Goal: Find specific page/section: Find specific page/section

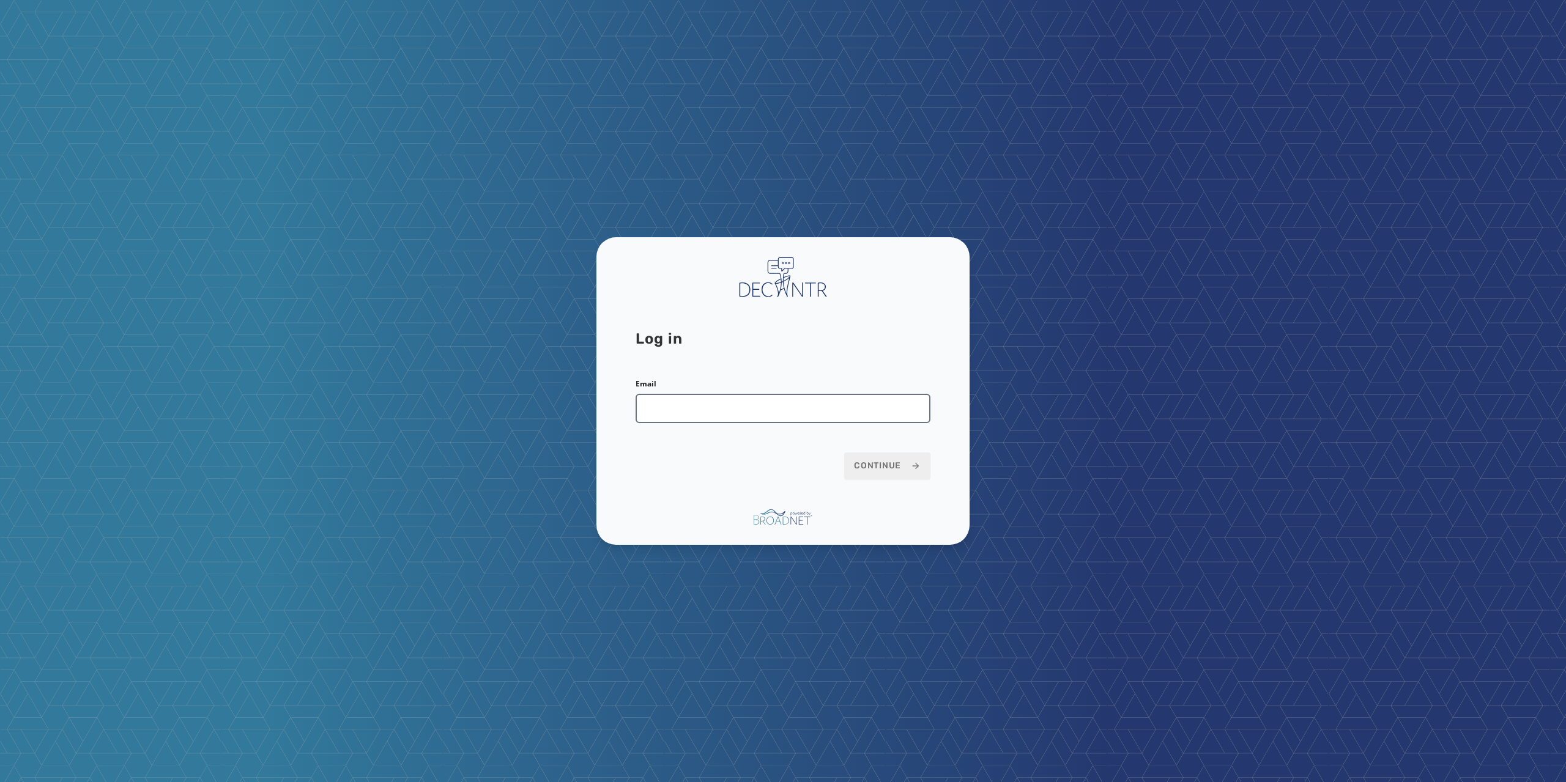
click at [694, 406] on input "Email" at bounding box center [782, 408] width 295 height 29
type input "**********"
click at [887, 464] on span "Continue" at bounding box center [887, 466] width 67 height 12
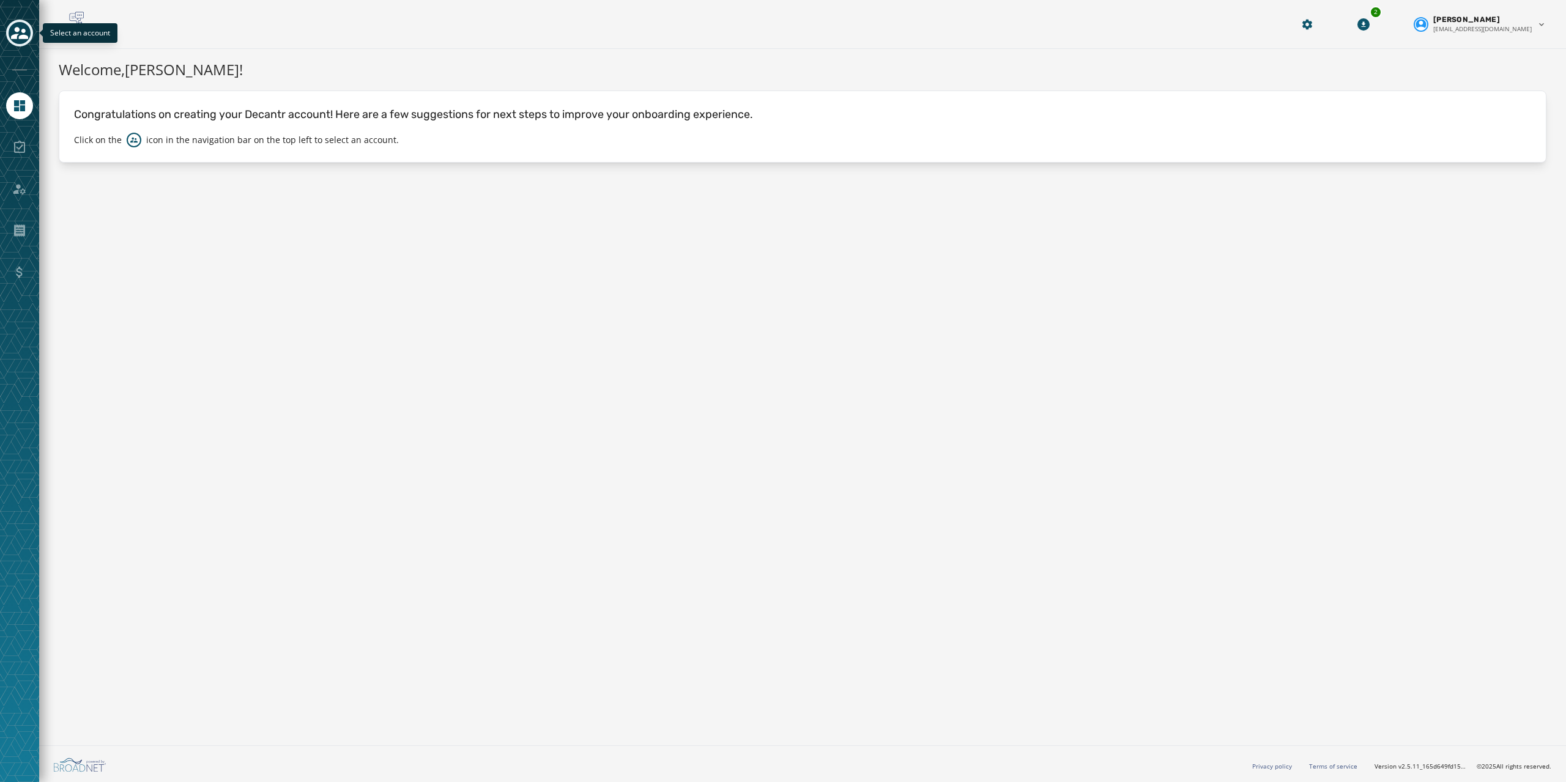
click at [31, 39] on button "Toggle account select drawer" at bounding box center [19, 33] width 27 height 27
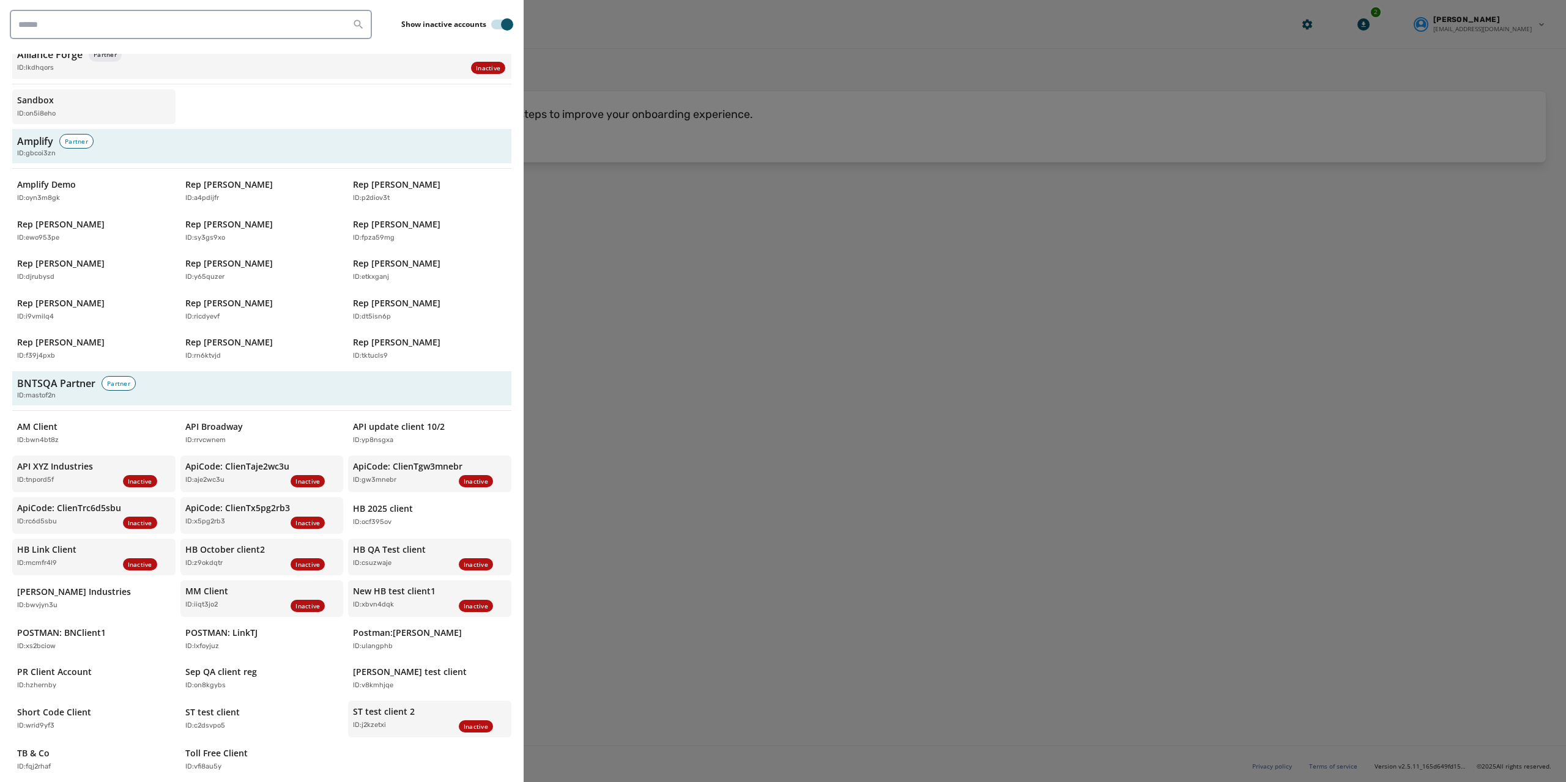
scroll to position [245, 0]
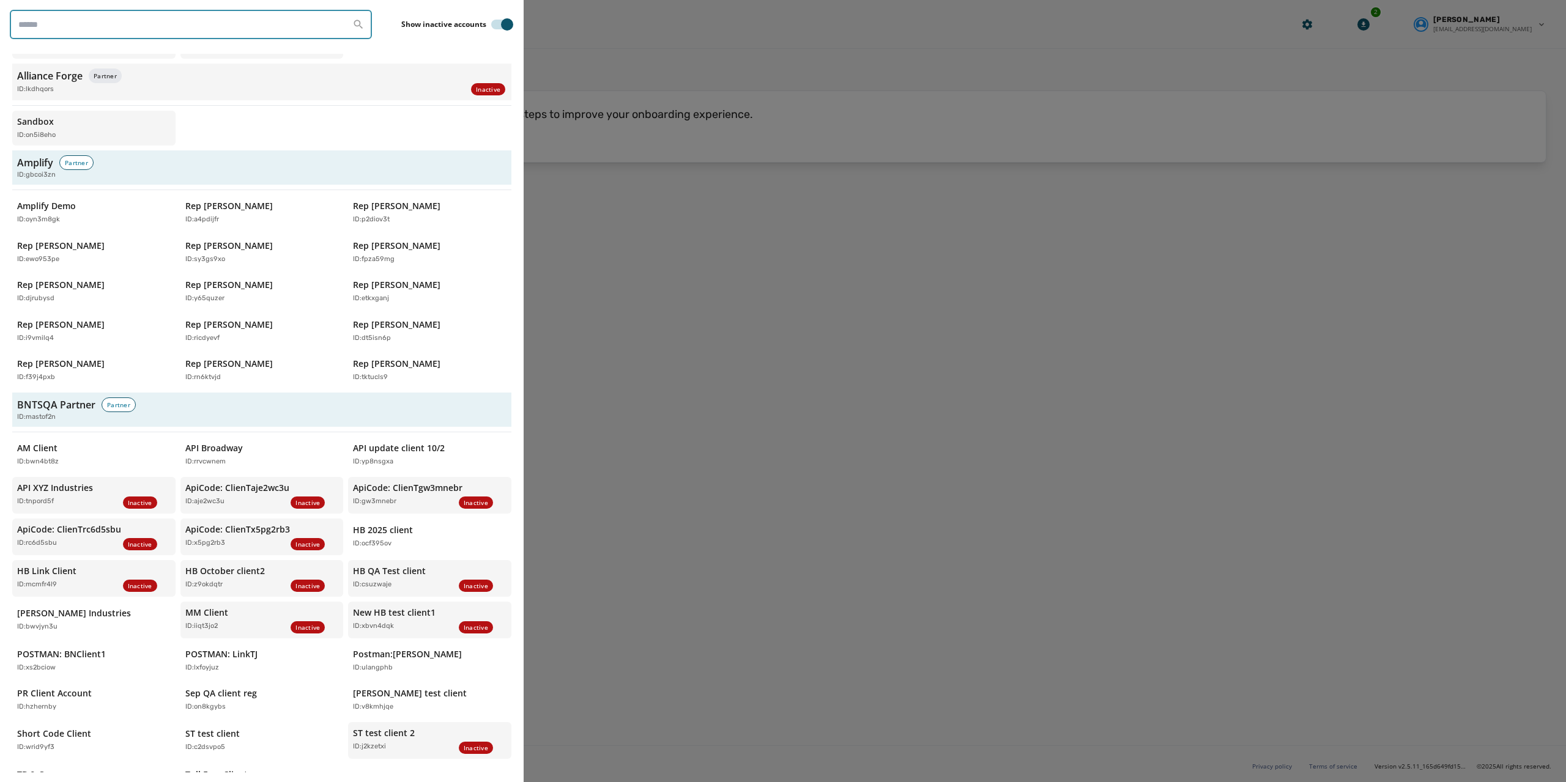
click at [201, 31] on input "search" at bounding box center [191, 24] width 362 height 29
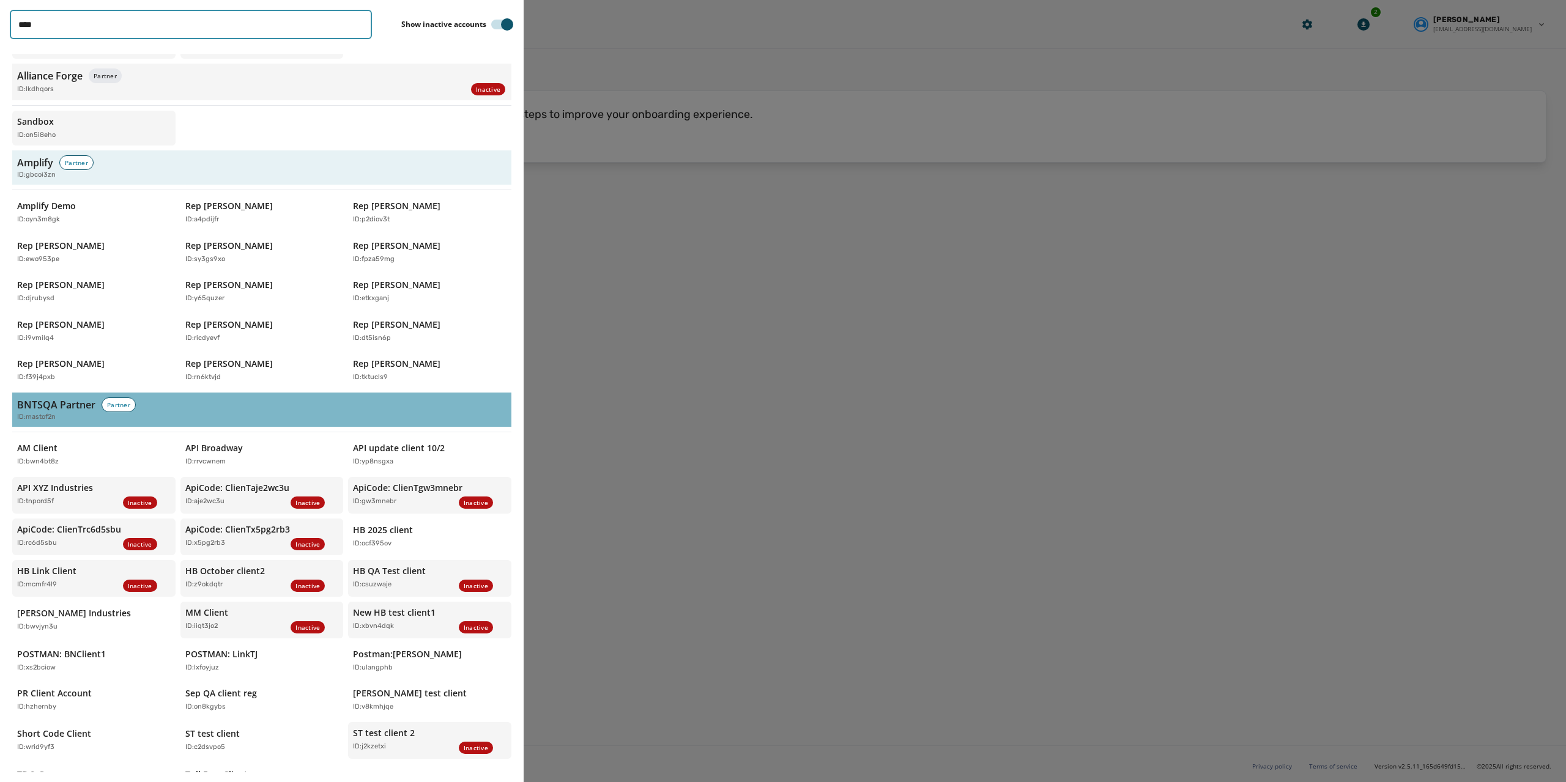
scroll to position [0, 0]
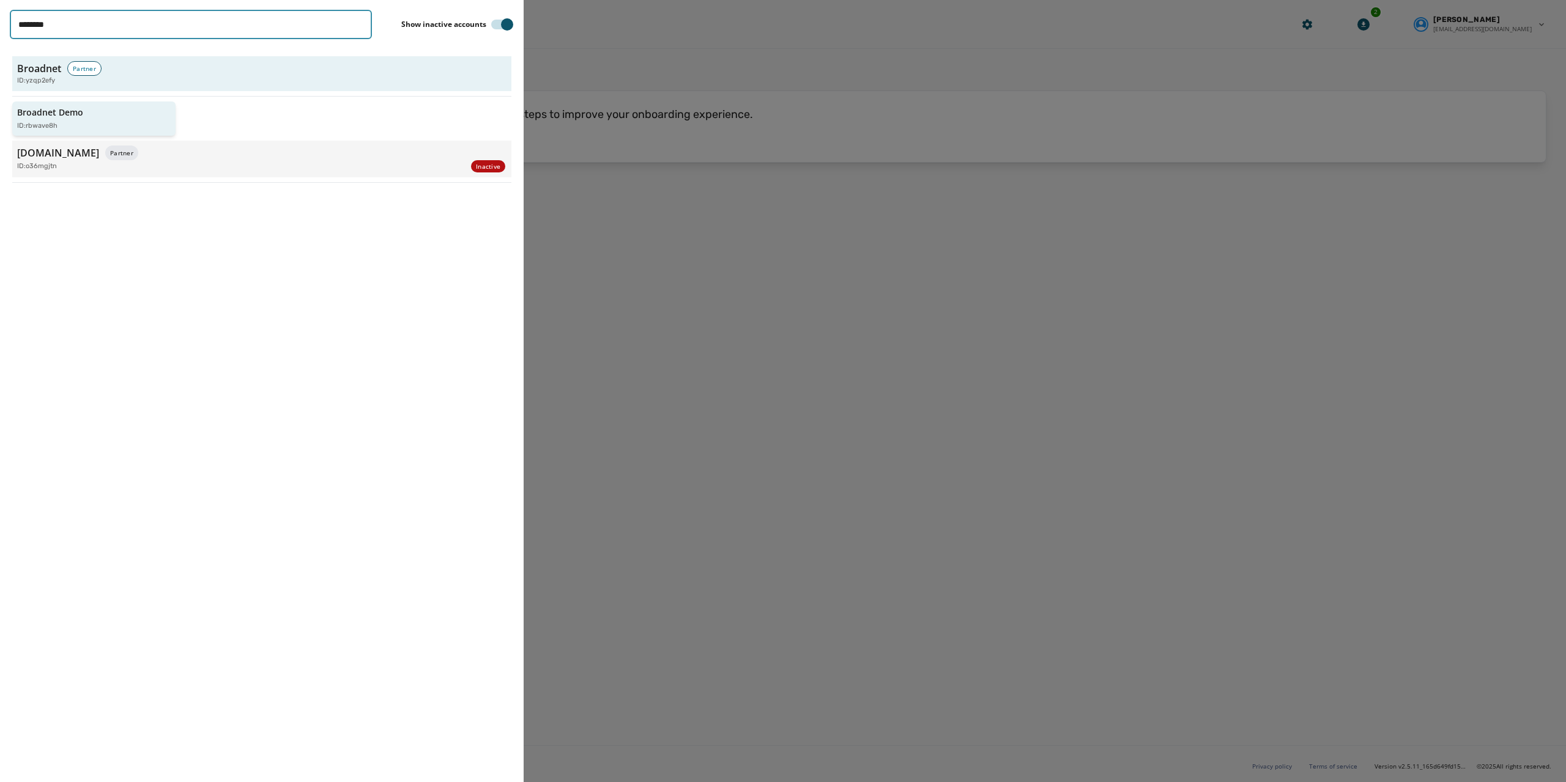
type input "********"
click at [45, 113] on p "Broadnet Demo" at bounding box center [50, 112] width 66 height 12
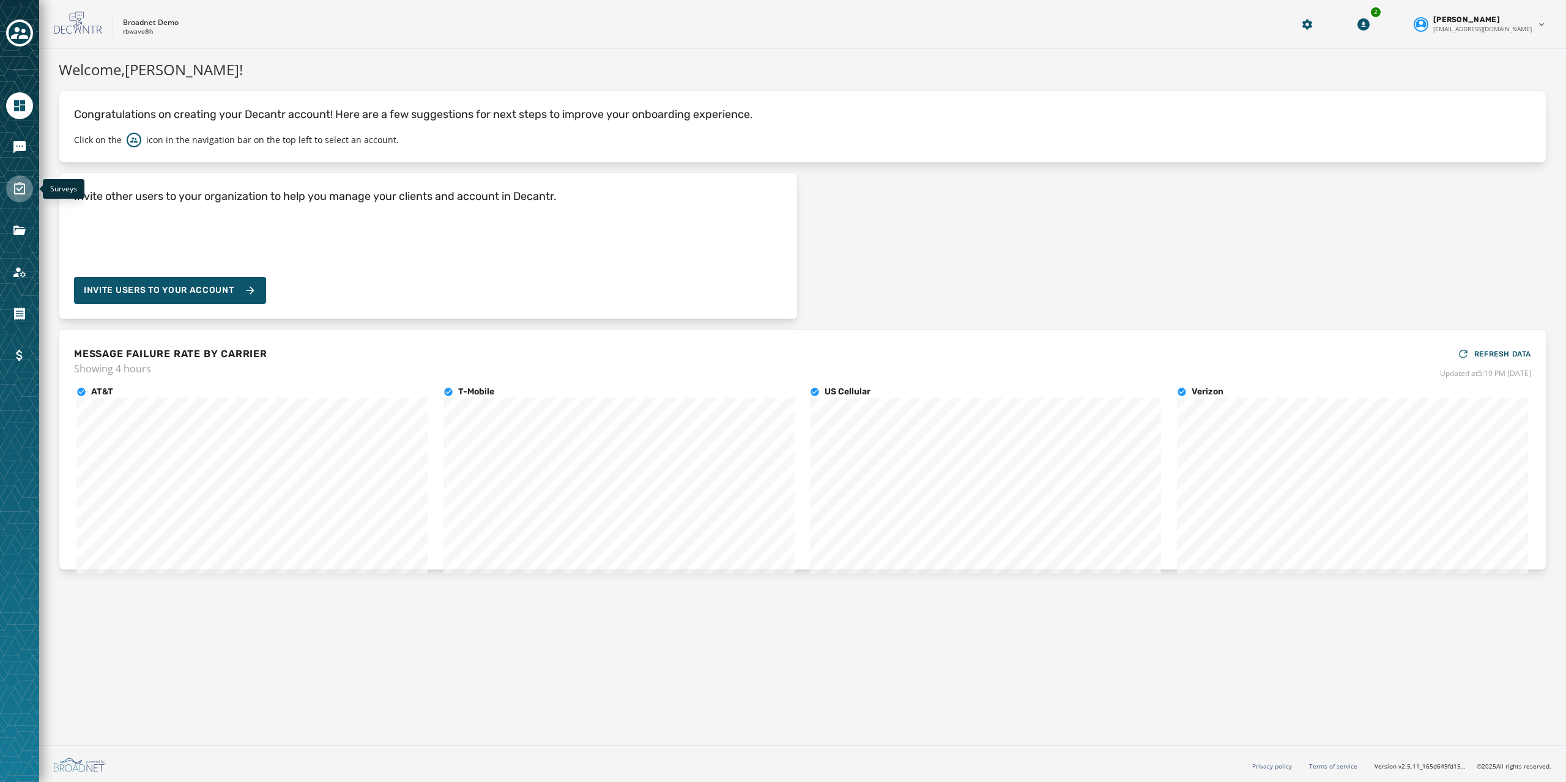
click at [24, 196] on icon "Navigate to Surveys" at bounding box center [19, 189] width 15 height 15
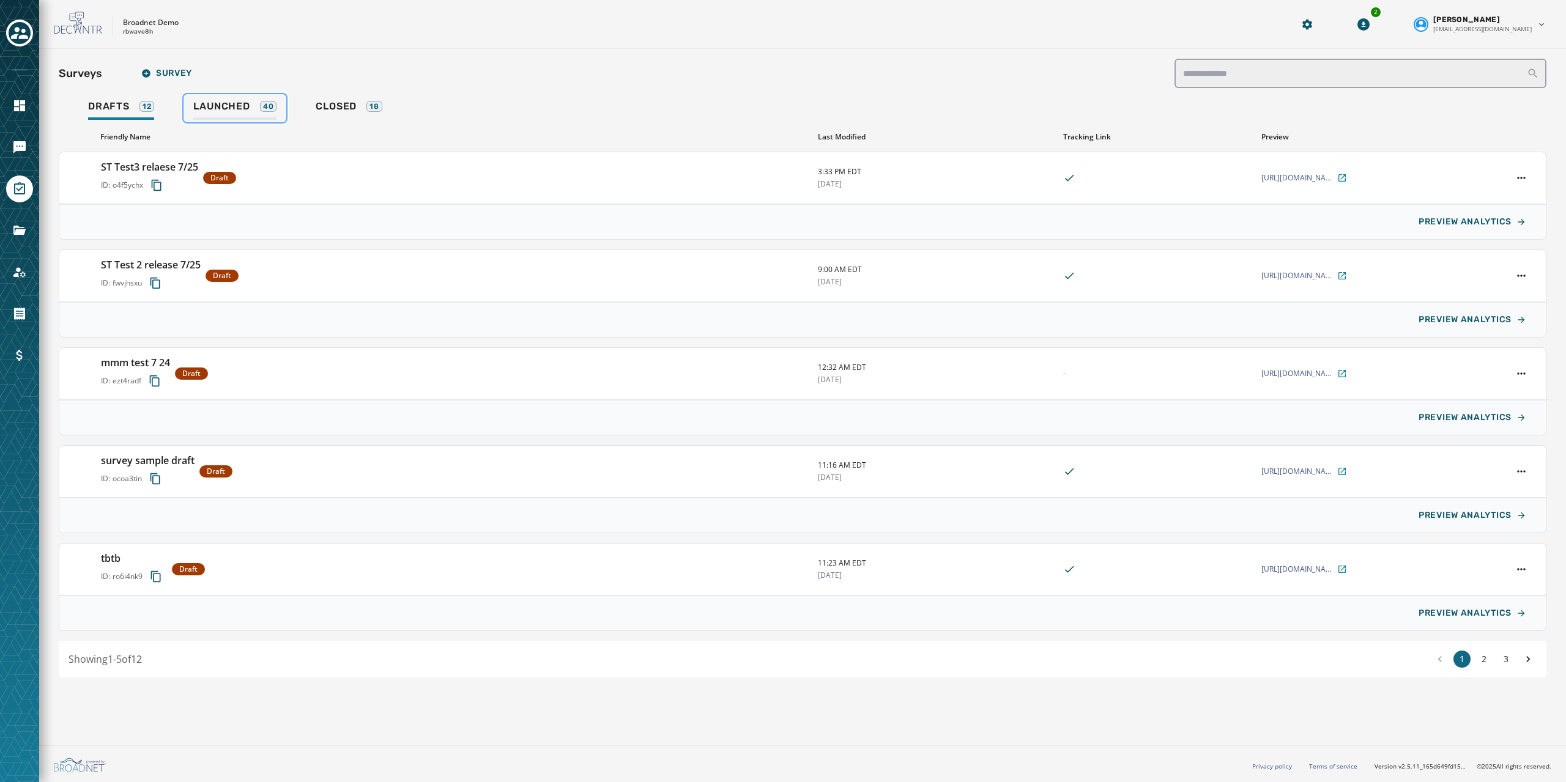
click at [242, 108] on span "Launched" at bounding box center [221, 106] width 56 height 12
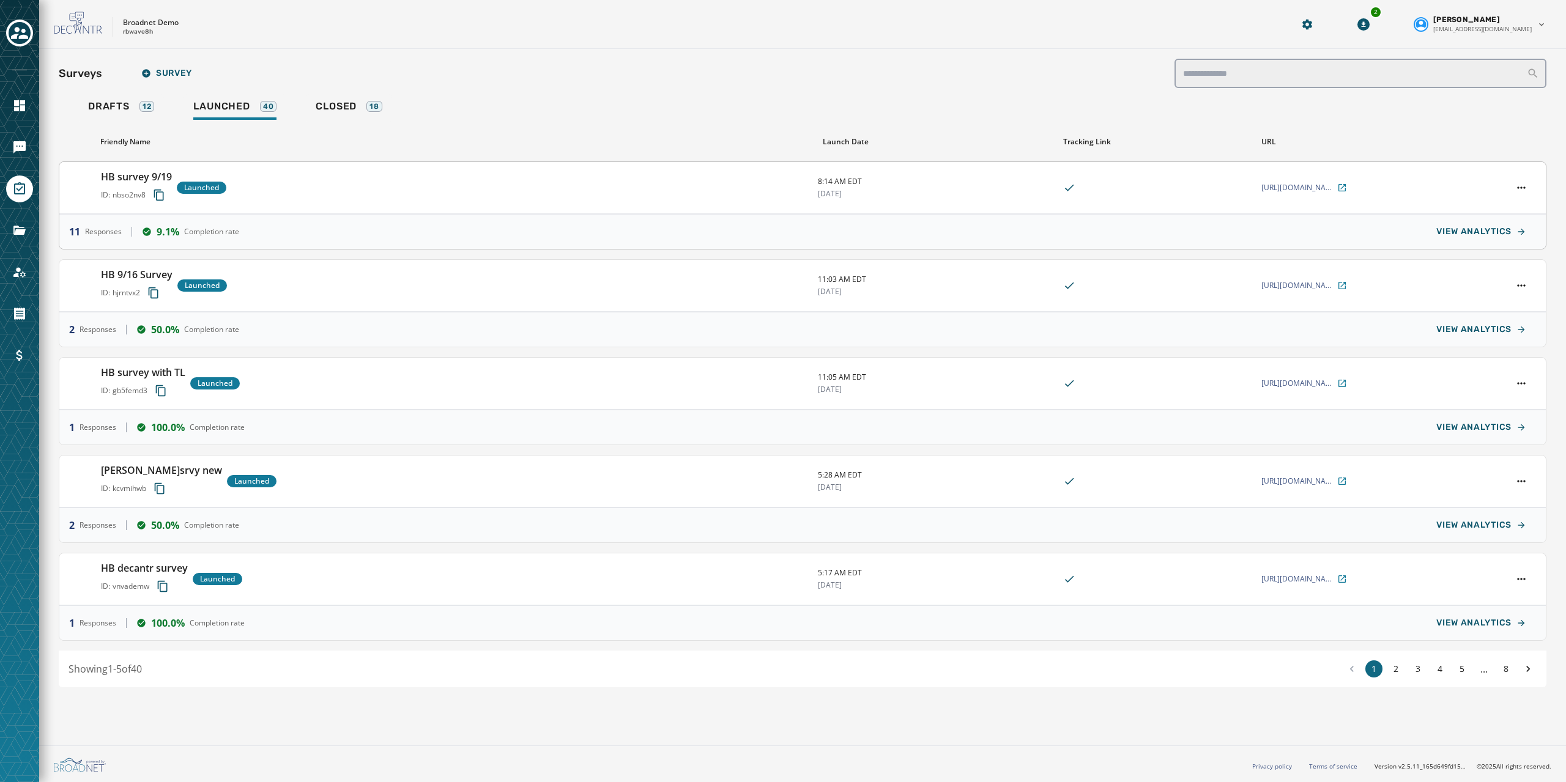
click at [319, 201] on div "HB survey 9/19 ID: nbso2nv8 Launched" at bounding box center [454, 187] width 707 height 37
